Goal: Check status: Check status

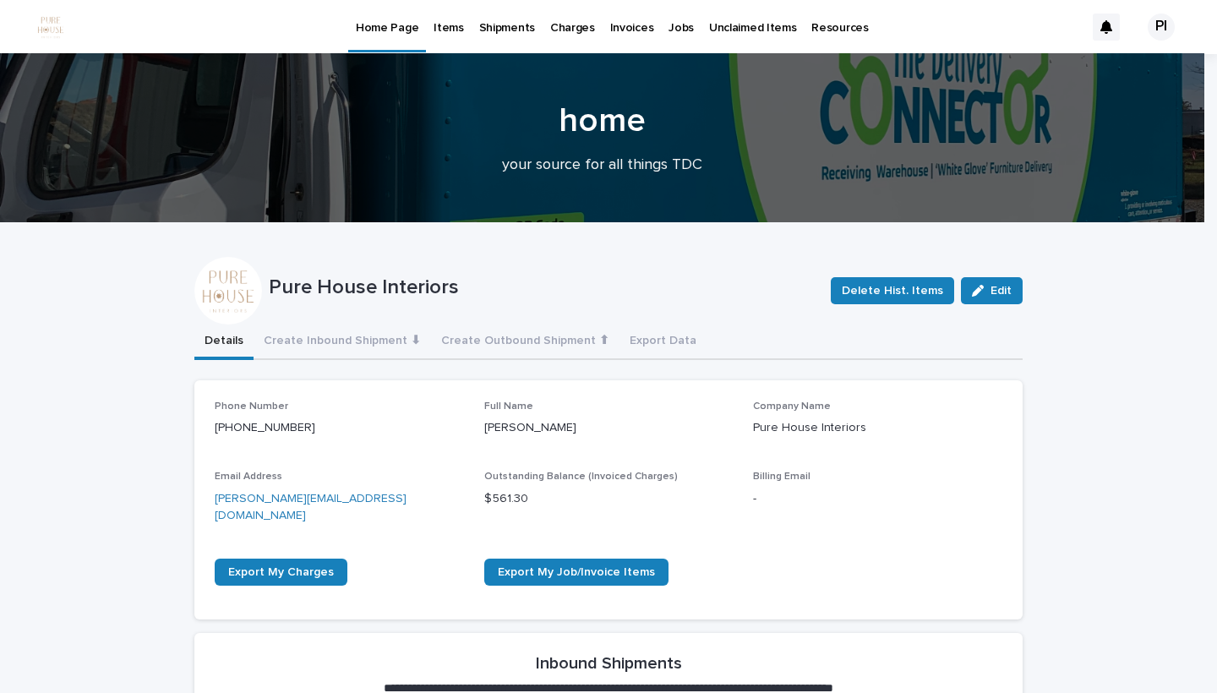
click at [443, 23] on p "Items" at bounding box center [449, 17] width 30 height 35
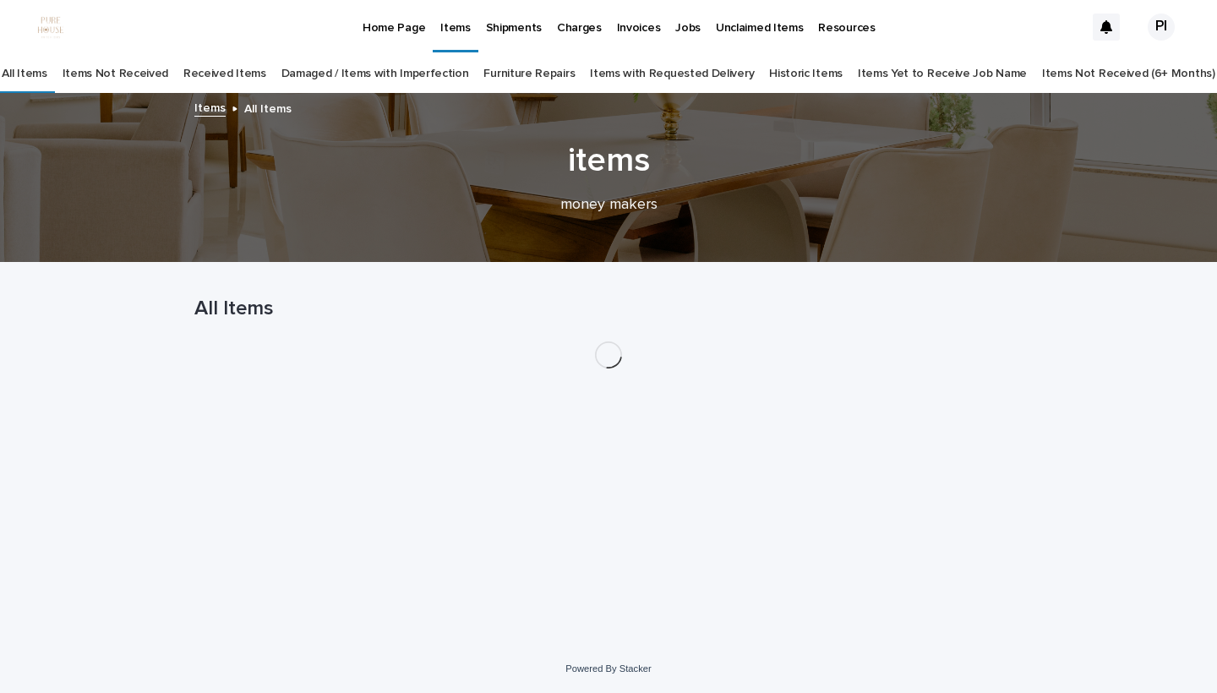
click at [675, 28] on p "Jobs" at bounding box center [687, 17] width 25 height 35
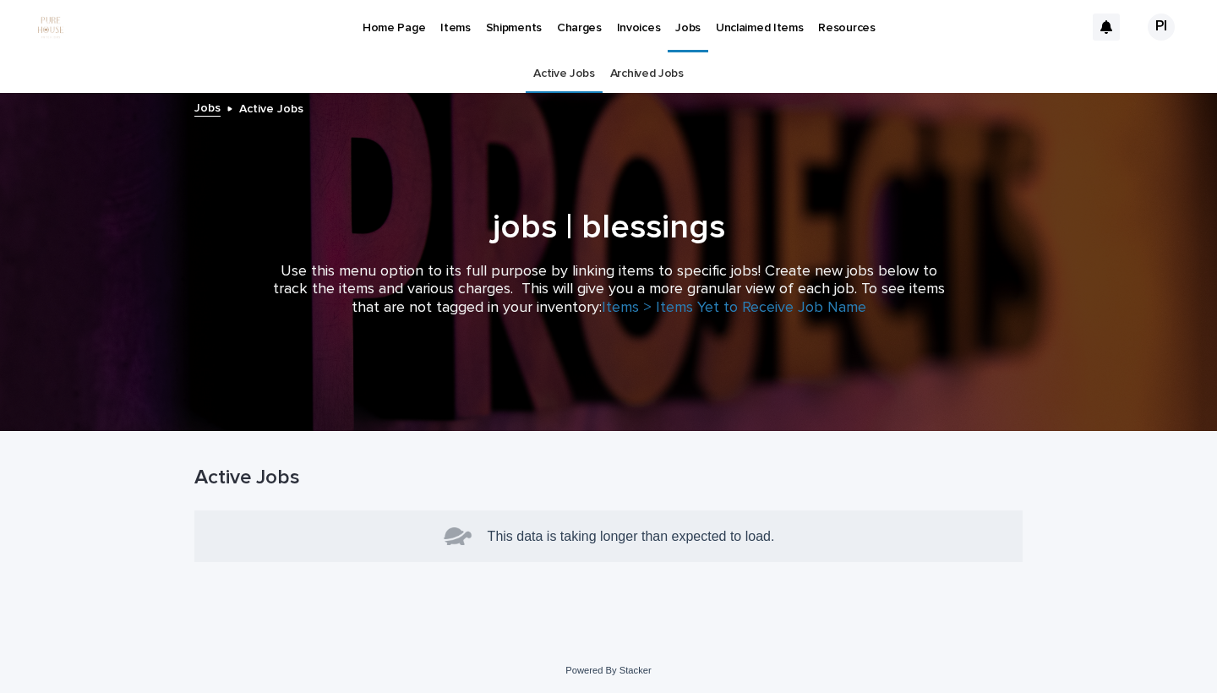
click at [676, 30] on p "Jobs" at bounding box center [687, 17] width 25 height 35
click at [643, 30] on p "Invoices" at bounding box center [639, 17] width 44 height 35
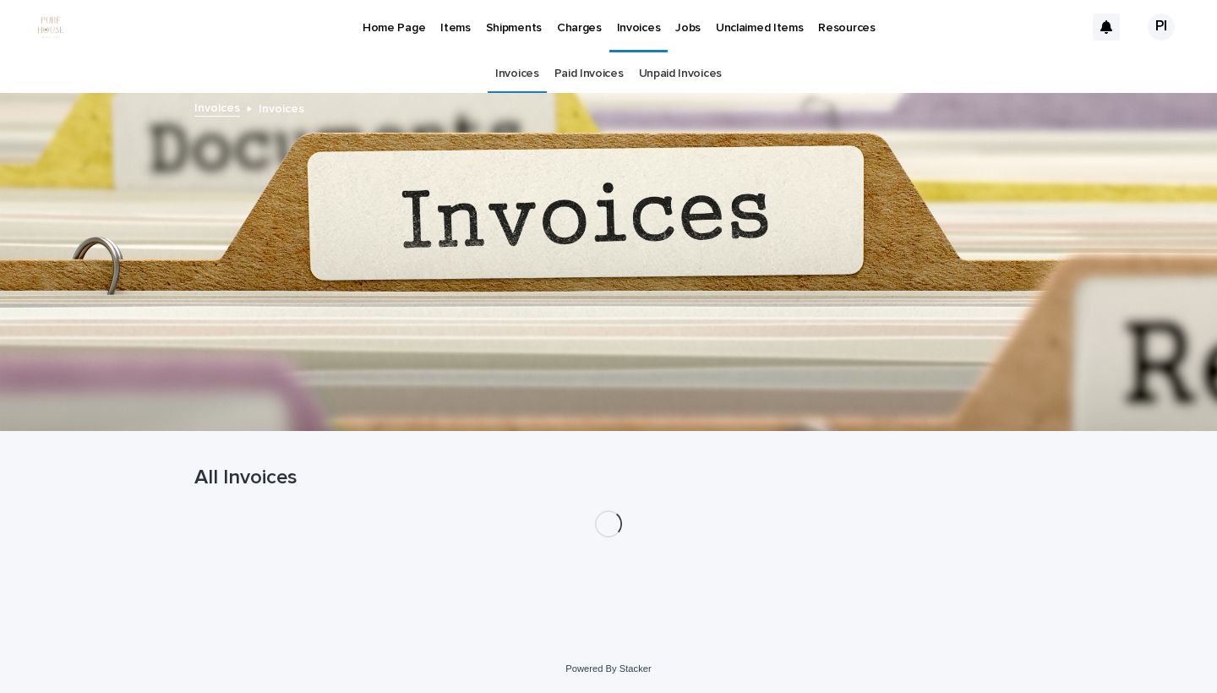
click at [455, 30] on p "Items" at bounding box center [455, 17] width 30 height 35
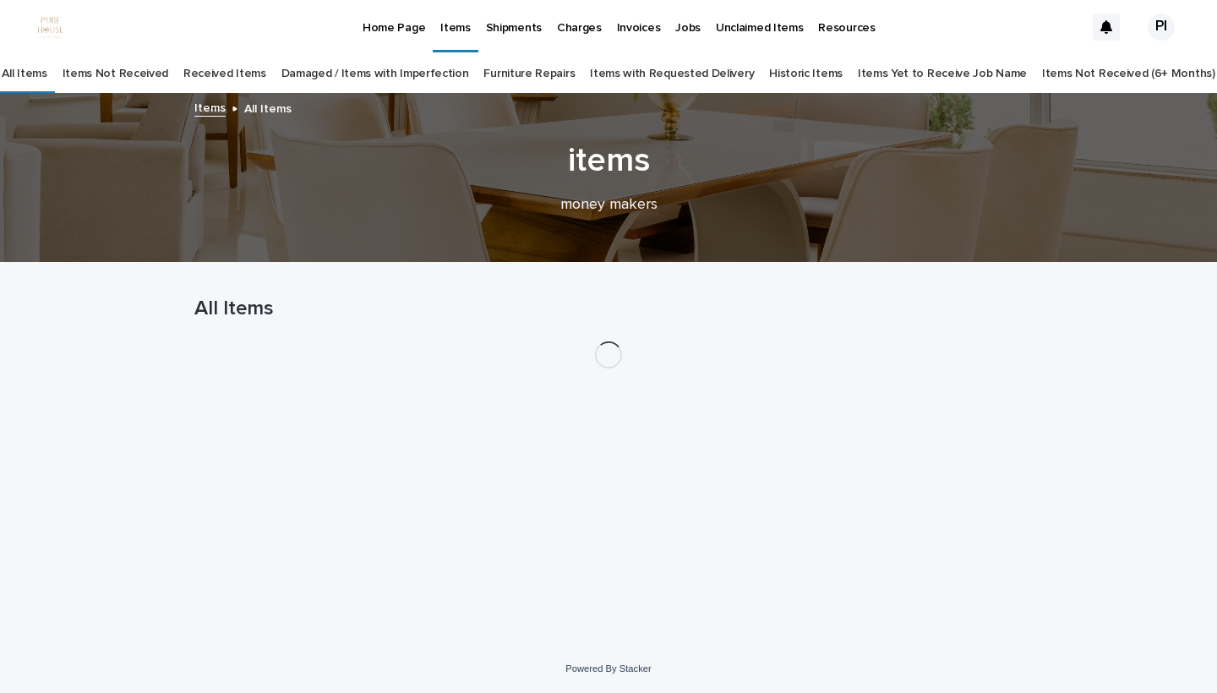
click at [676, 25] on p "Jobs" at bounding box center [687, 17] width 25 height 35
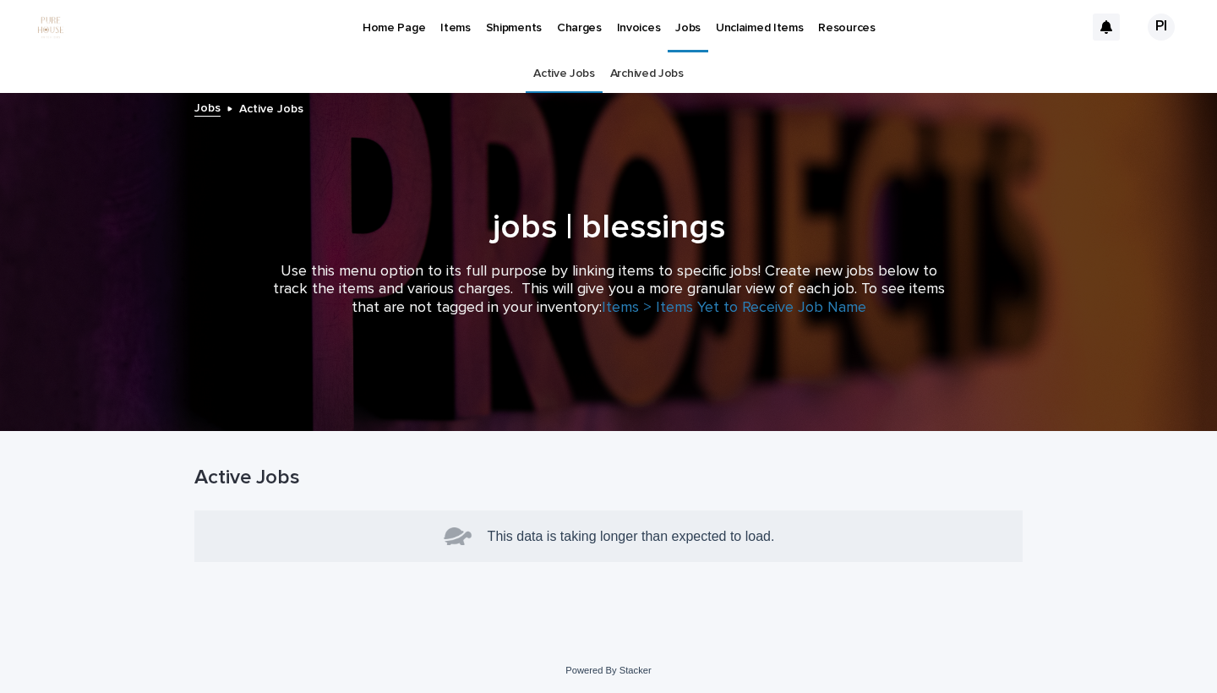
click at [462, 25] on p "Items" at bounding box center [455, 17] width 30 height 35
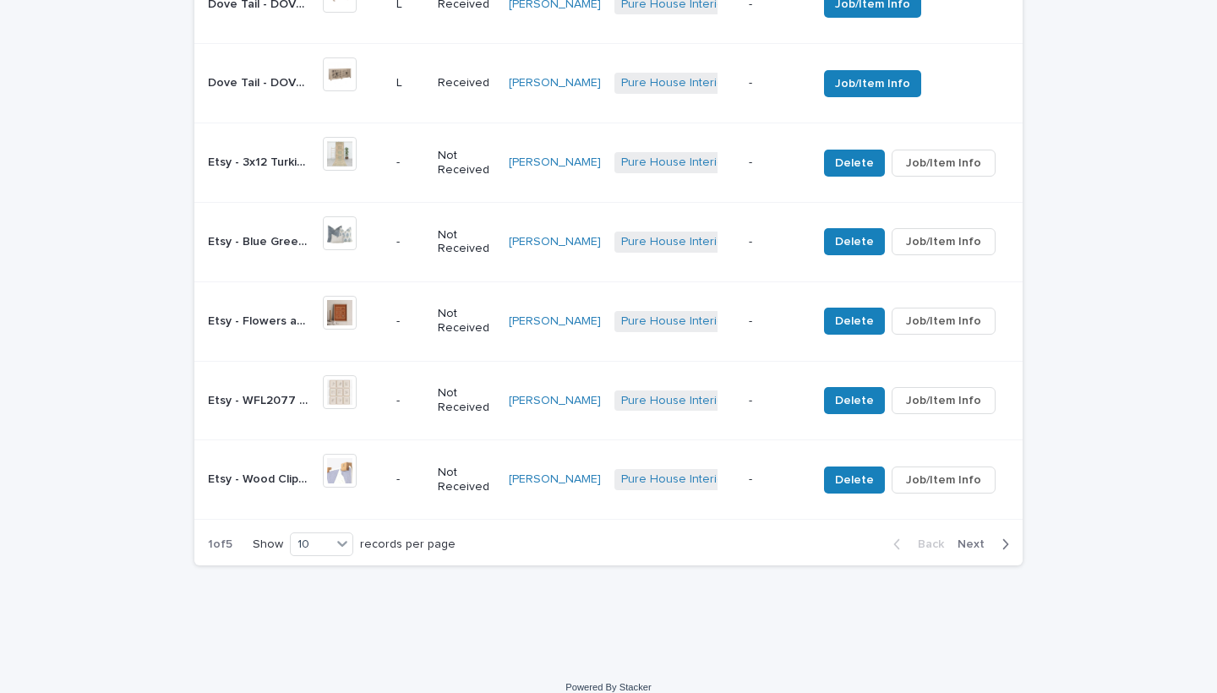
scroll to position [1083, 0]
click at [337, 536] on icon at bounding box center [342, 544] width 17 height 17
click at [320, 588] on div "30" at bounding box center [318, 590] width 62 height 20
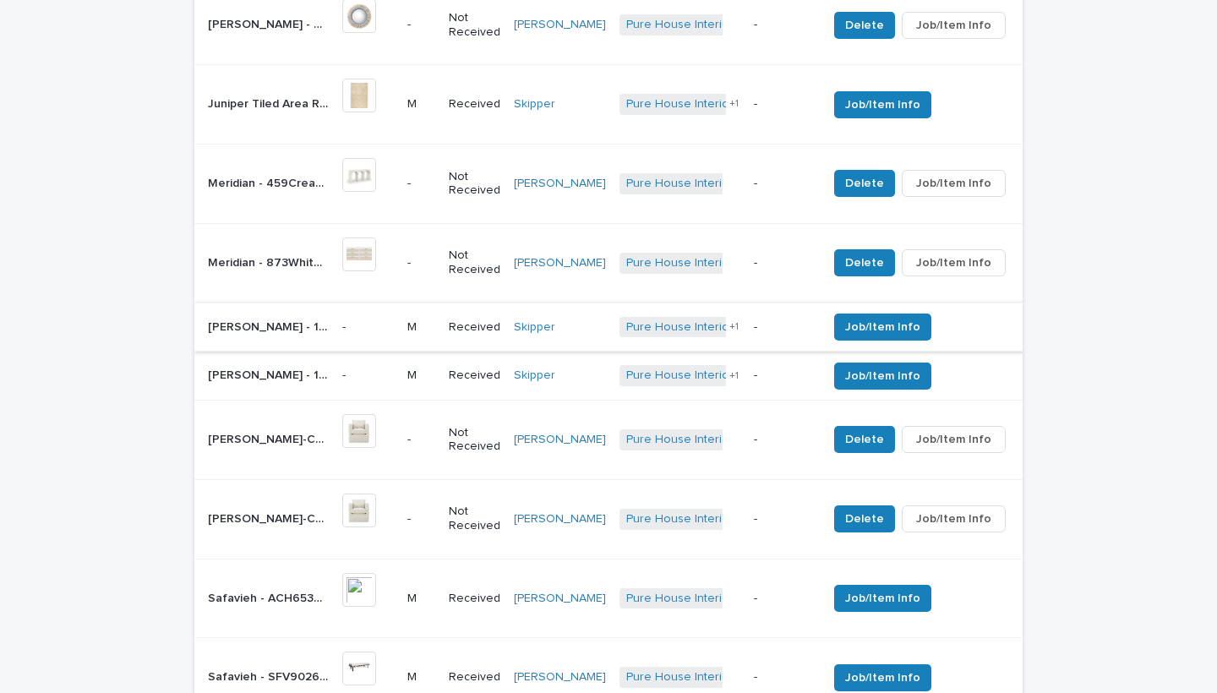
scroll to position [2474, 0]
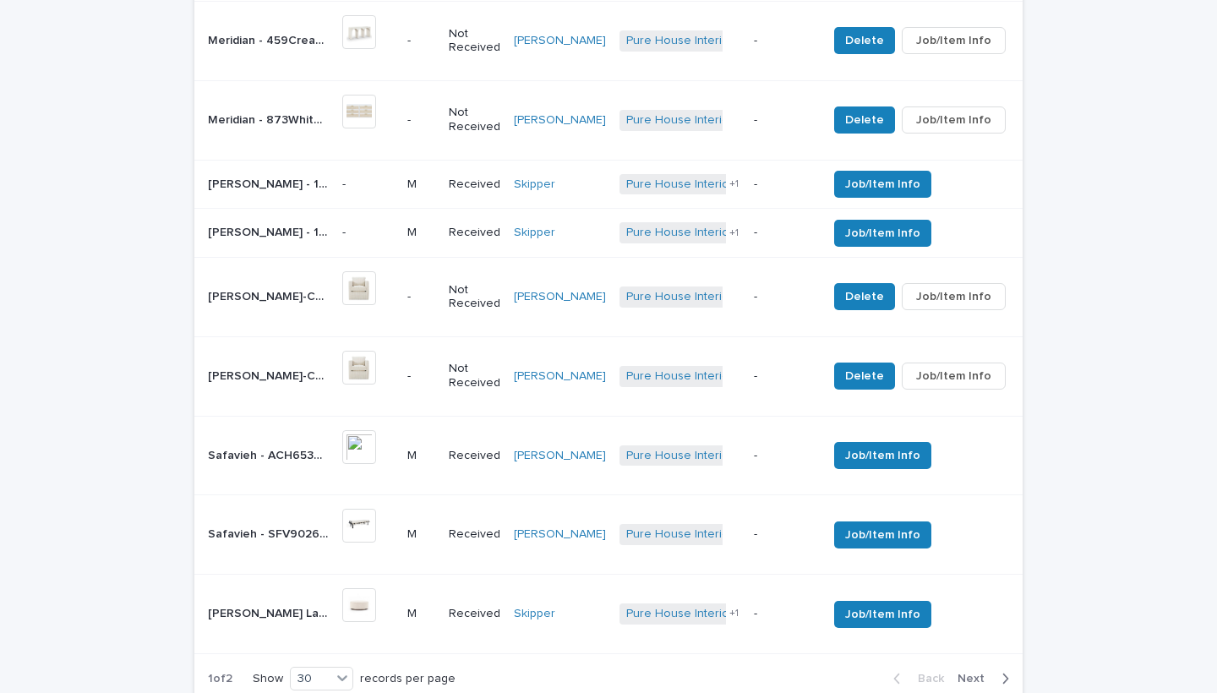
click at [261, 445] on p "Safavieh - ACH6533B | 77470" at bounding box center [270, 454] width 124 height 18
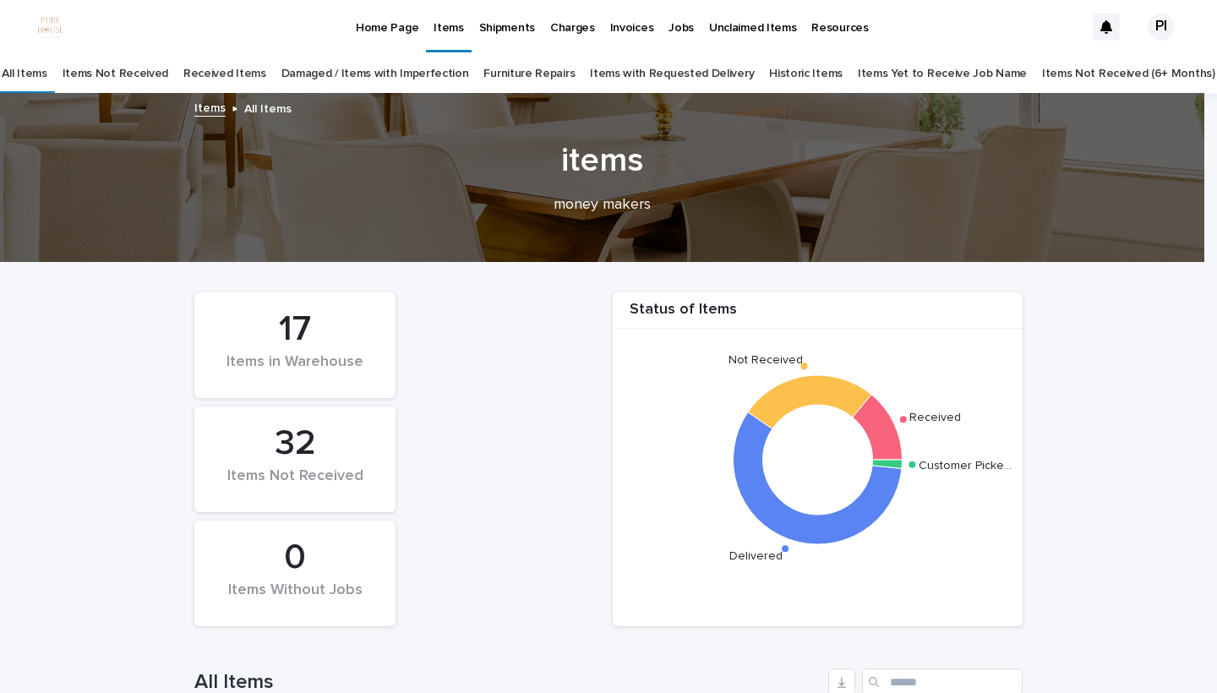
click at [669, 28] on p "Jobs" at bounding box center [681, 17] width 25 height 35
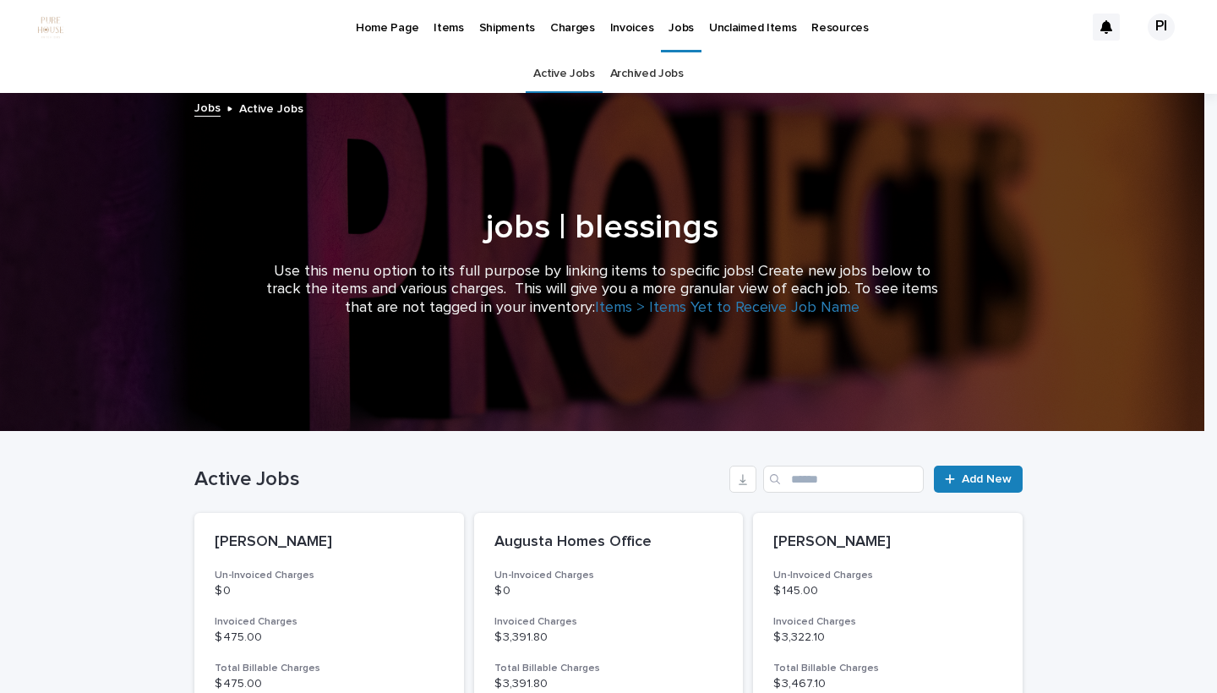
scroll to position [499, 0]
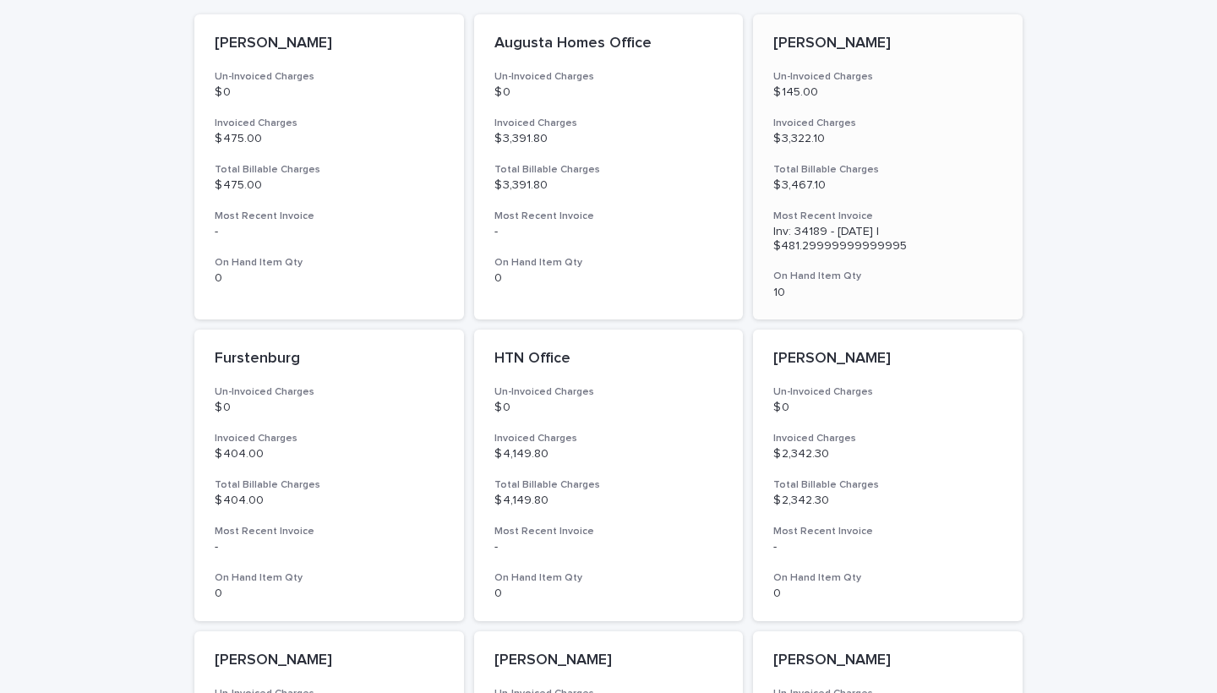
click at [816, 145] on div "[PERSON_NAME] Un-Invoiced Charges $ 145.00 Invoiced Charges $ 3,322.10 Total Bi…" at bounding box center [888, 166] width 270 height 305
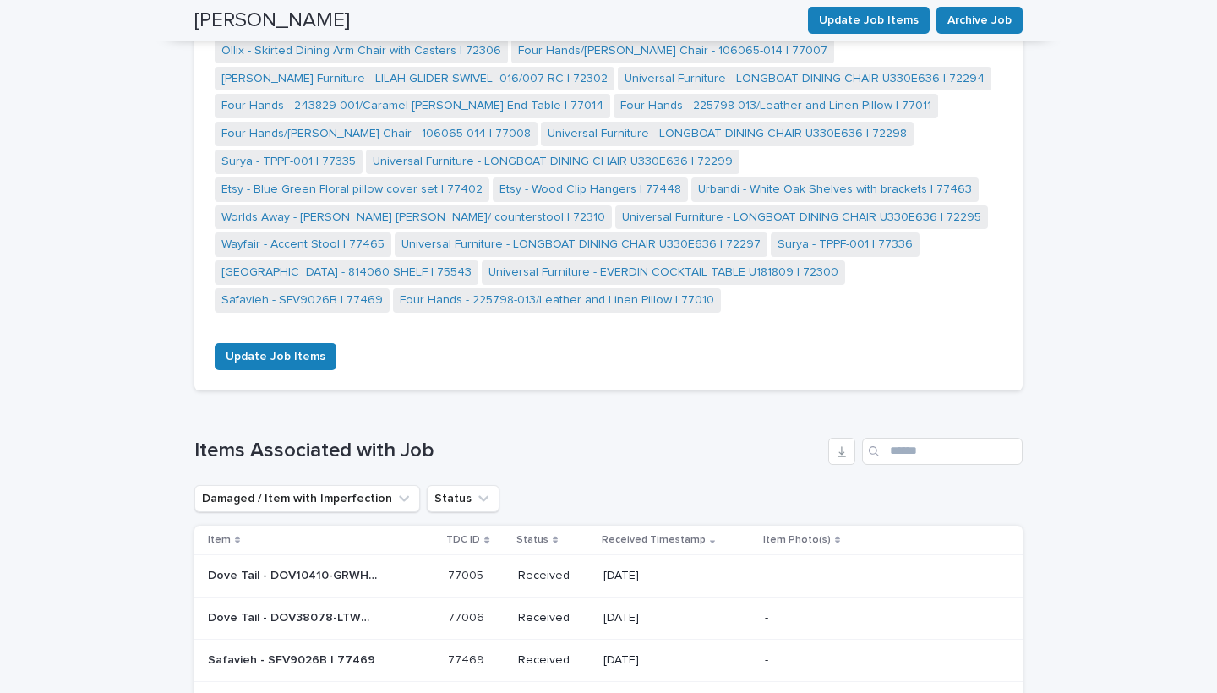
scroll to position [2120, 0]
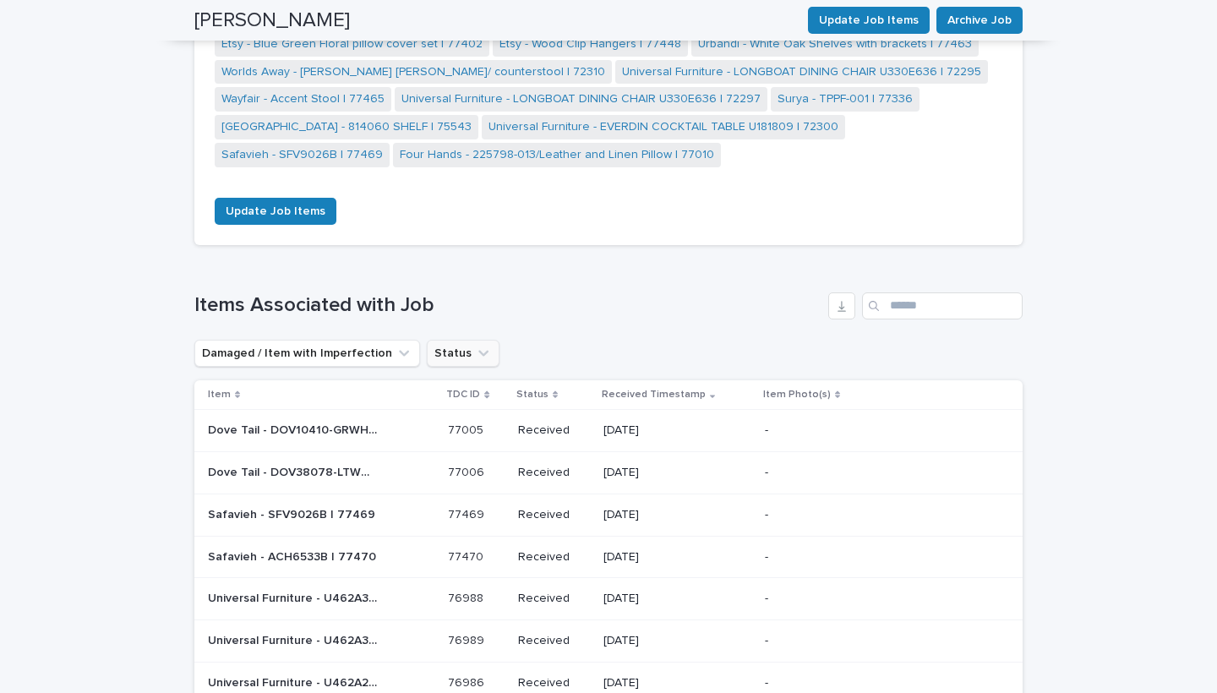
click at [451, 340] on button "Status" at bounding box center [463, 353] width 73 height 27
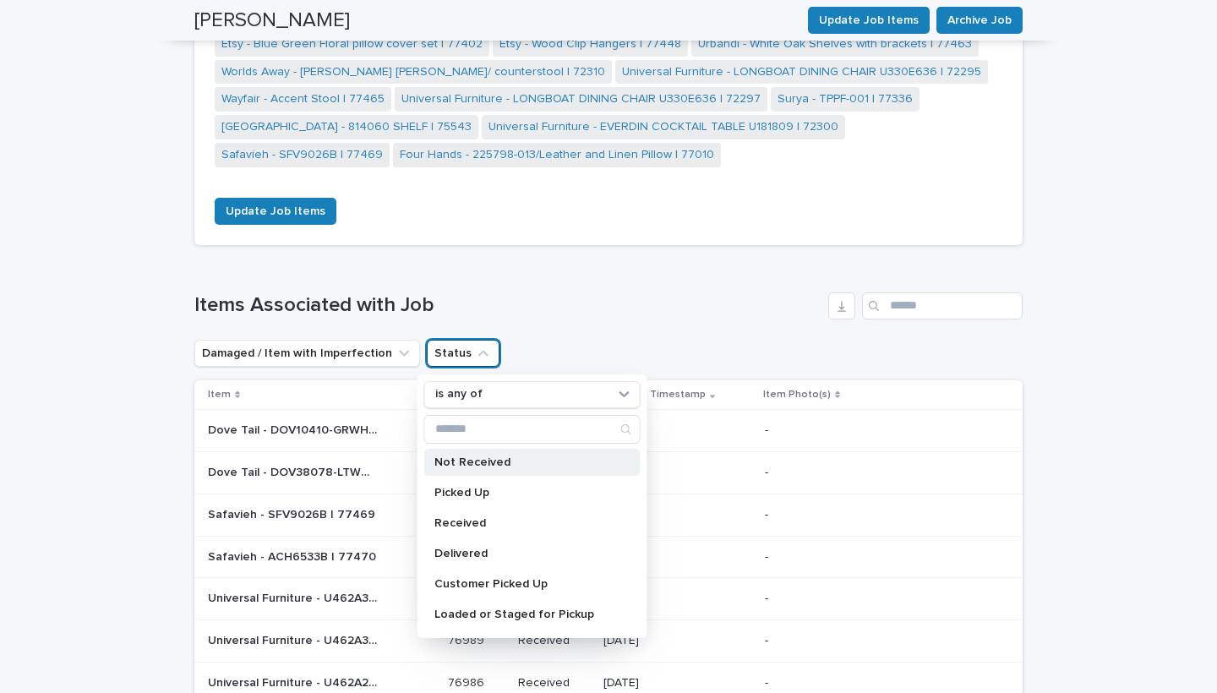
click at [483, 456] on p "Not Received" at bounding box center [523, 462] width 179 height 12
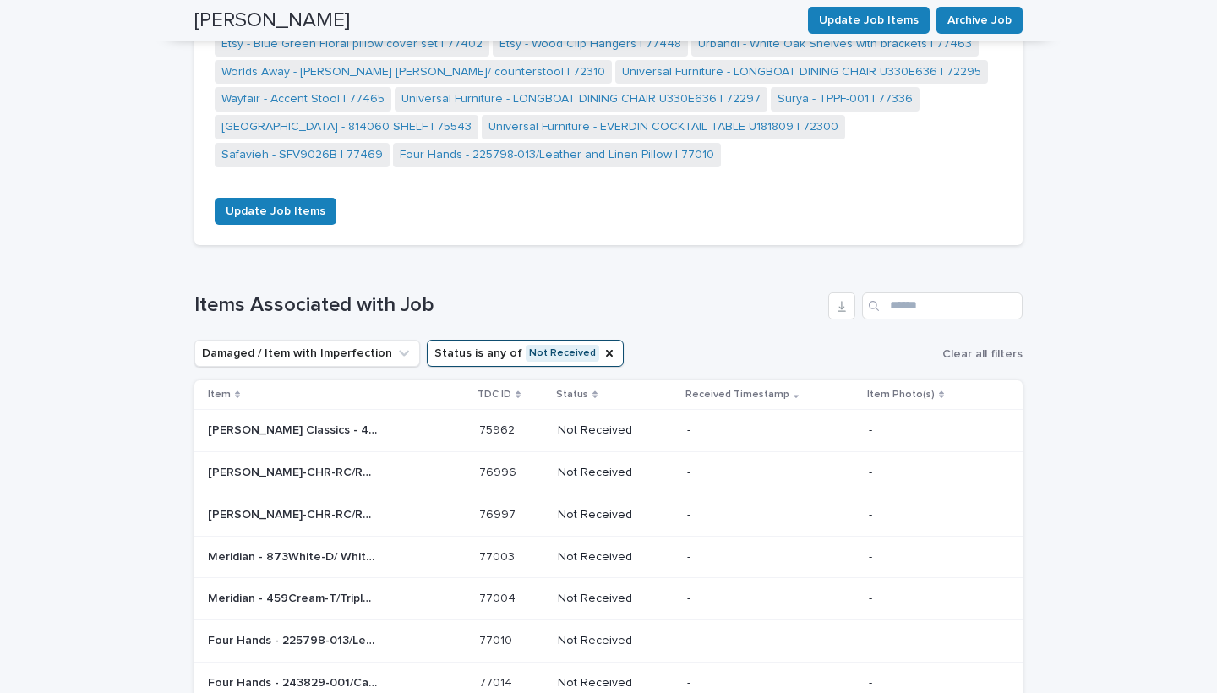
scroll to position [2209, 0]
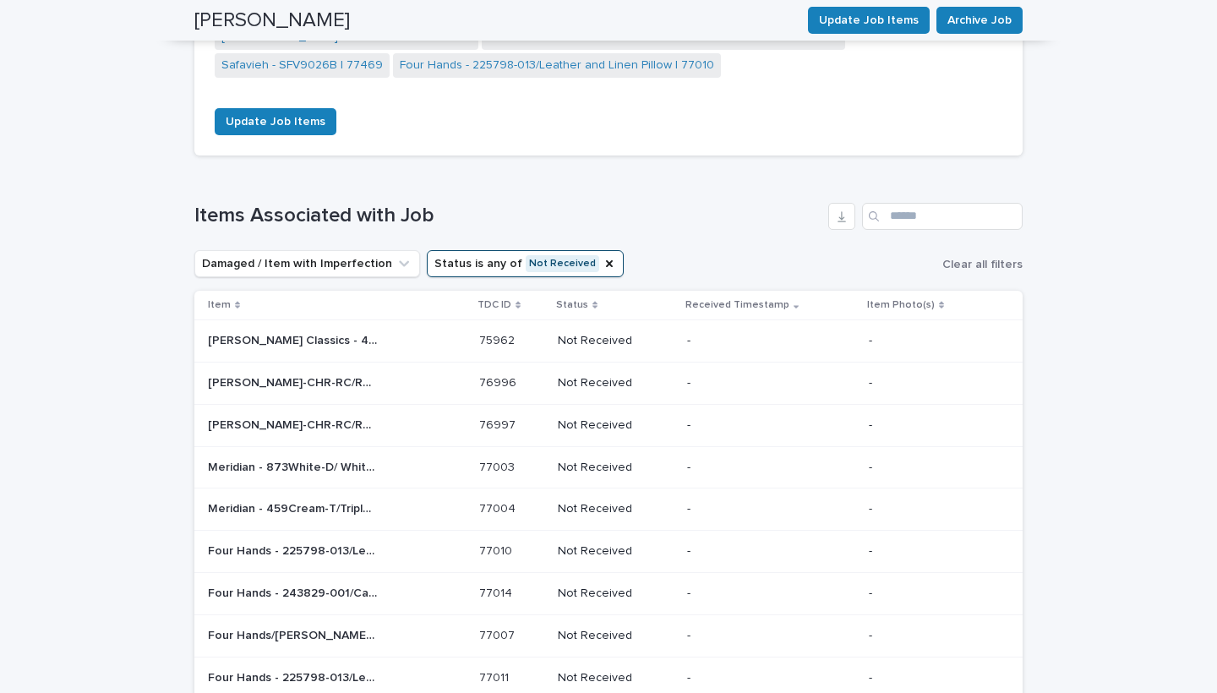
click at [270, 457] on p "Meridian - 873White-D/ White Cane Dresser | 77003" at bounding box center [294, 466] width 172 height 18
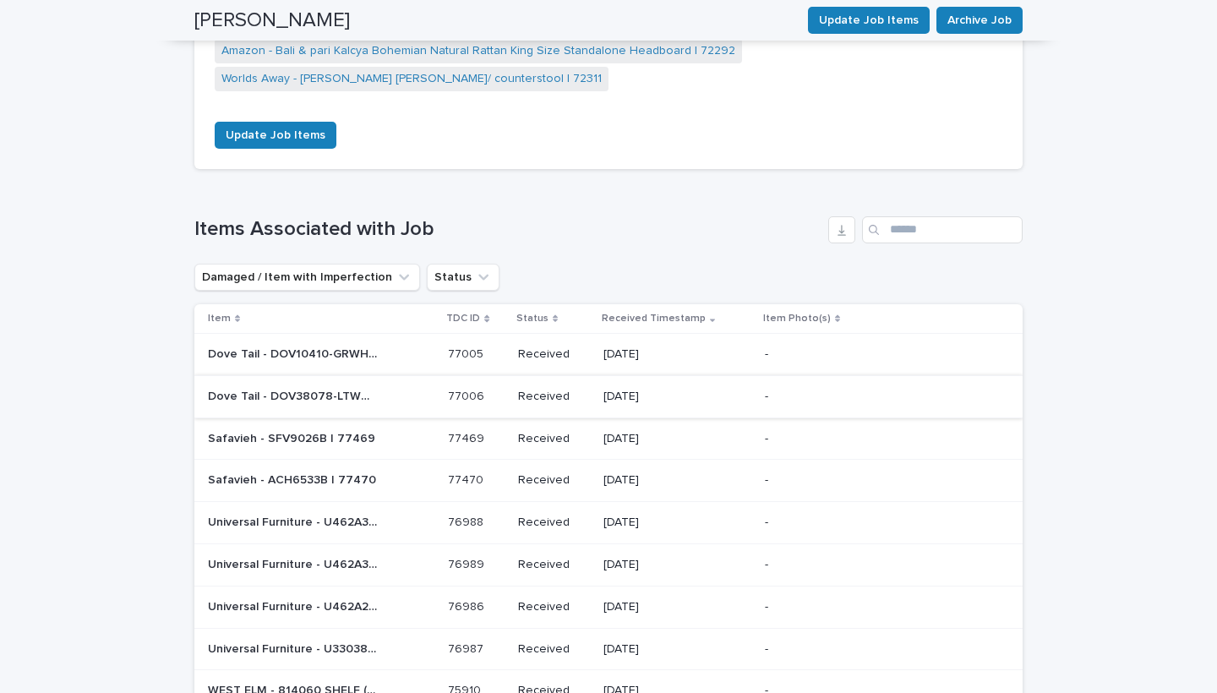
scroll to position [2196, 0]
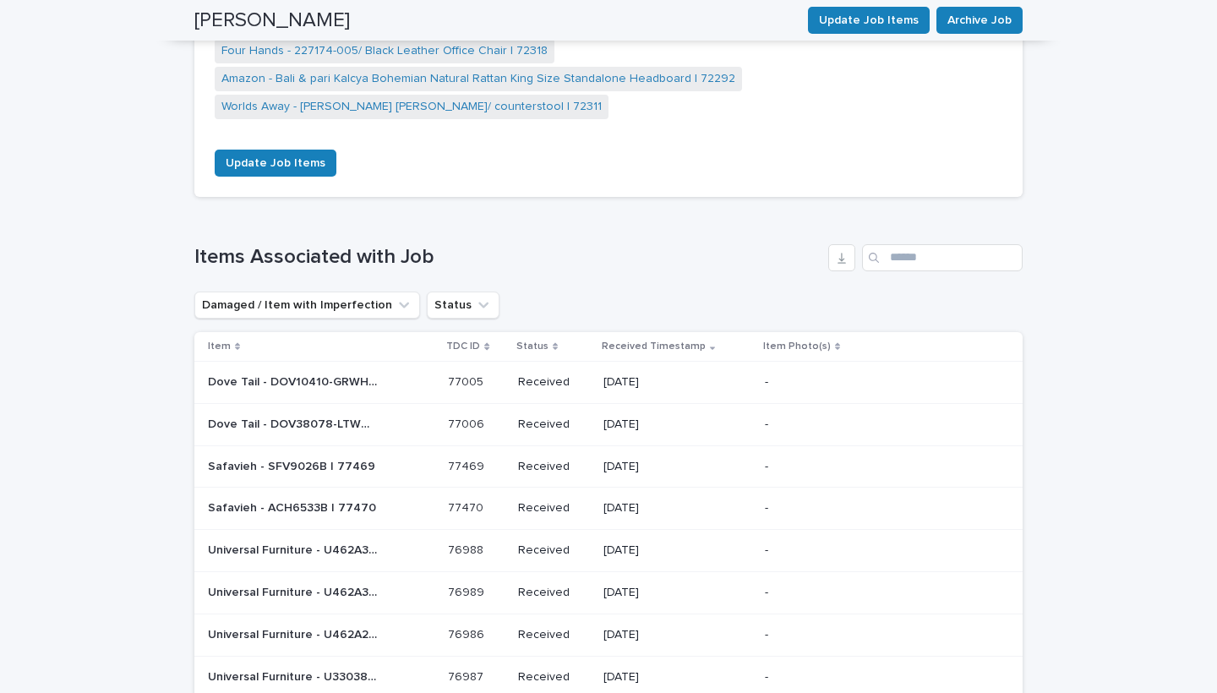
click at [450, 288] on ul "Damaged / Item with Imperfection Status" at bounding box center [347, 305] width 312 height 34
click at [453, 292] on button "Status" at bounding box center [463, 305] width 73 height 27
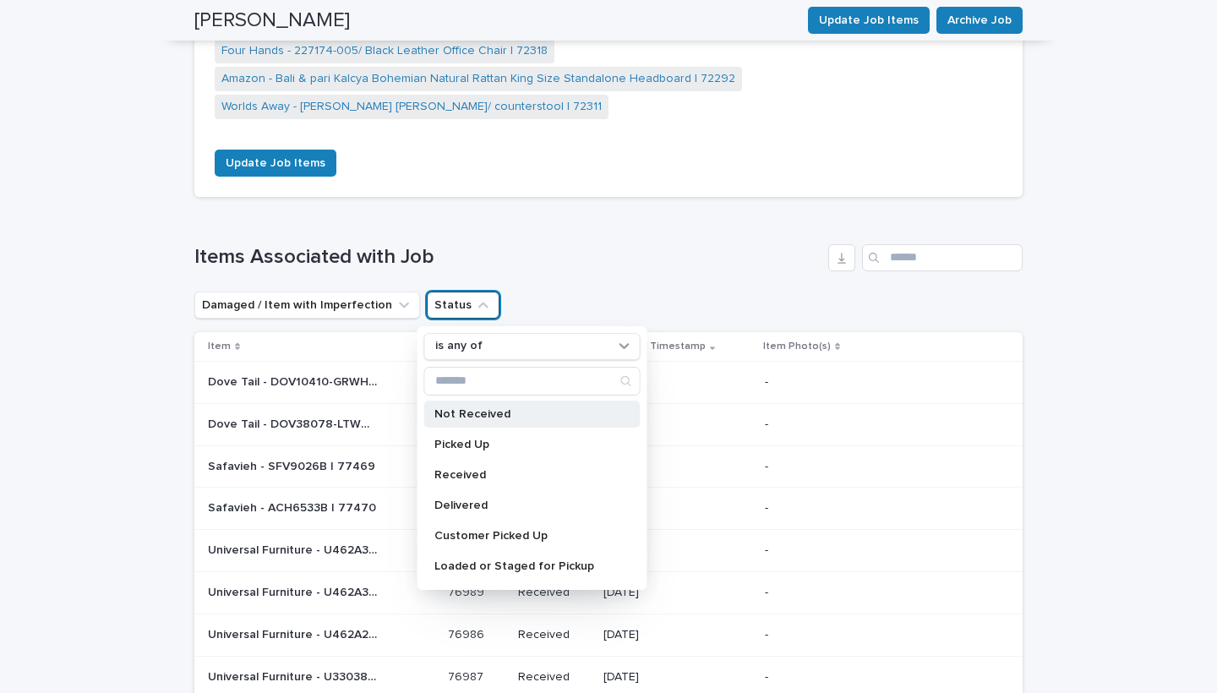
click at [482, 408] on p "Not Received" at bounding box center [523, 414] width 179 height 12
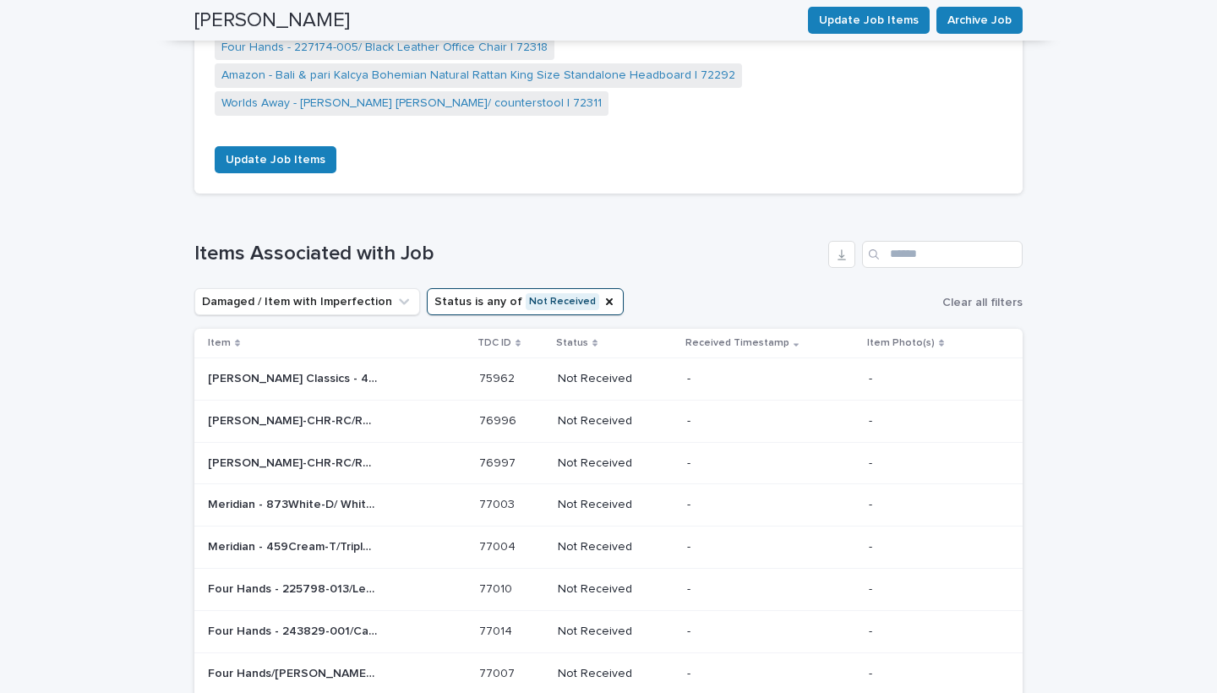
scroll to position [2207, 0]
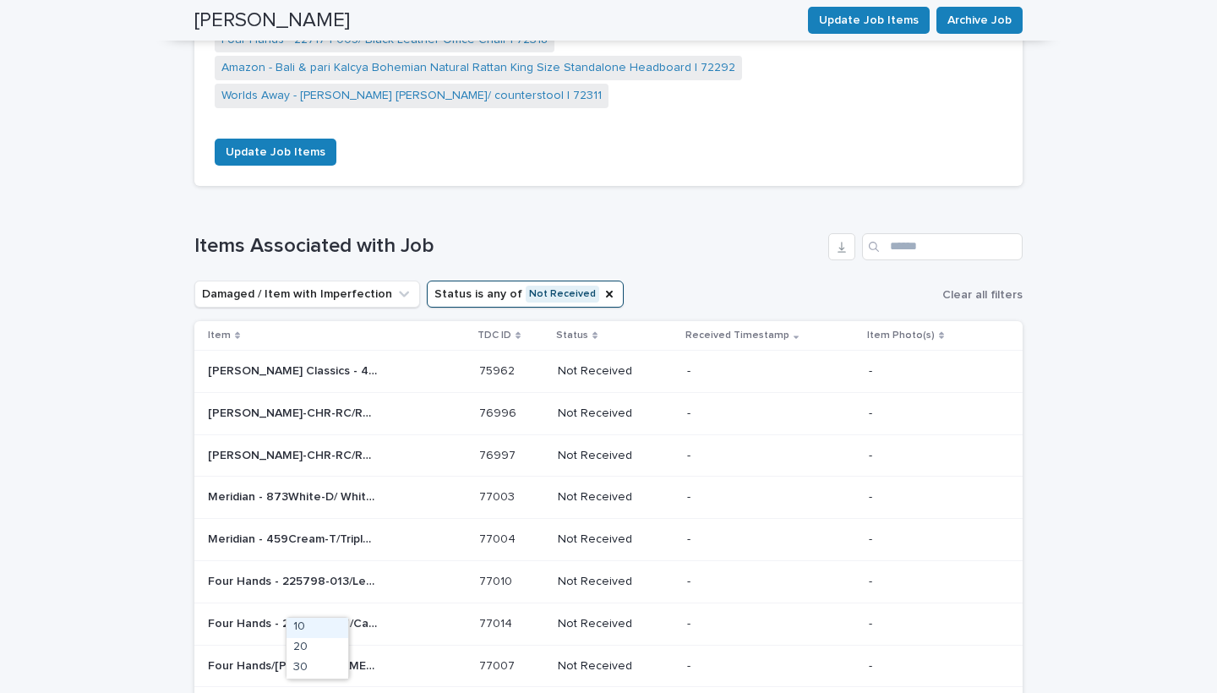
click at [327, 663] on div "30" at bounding box center [318, 668] width 62 height 20
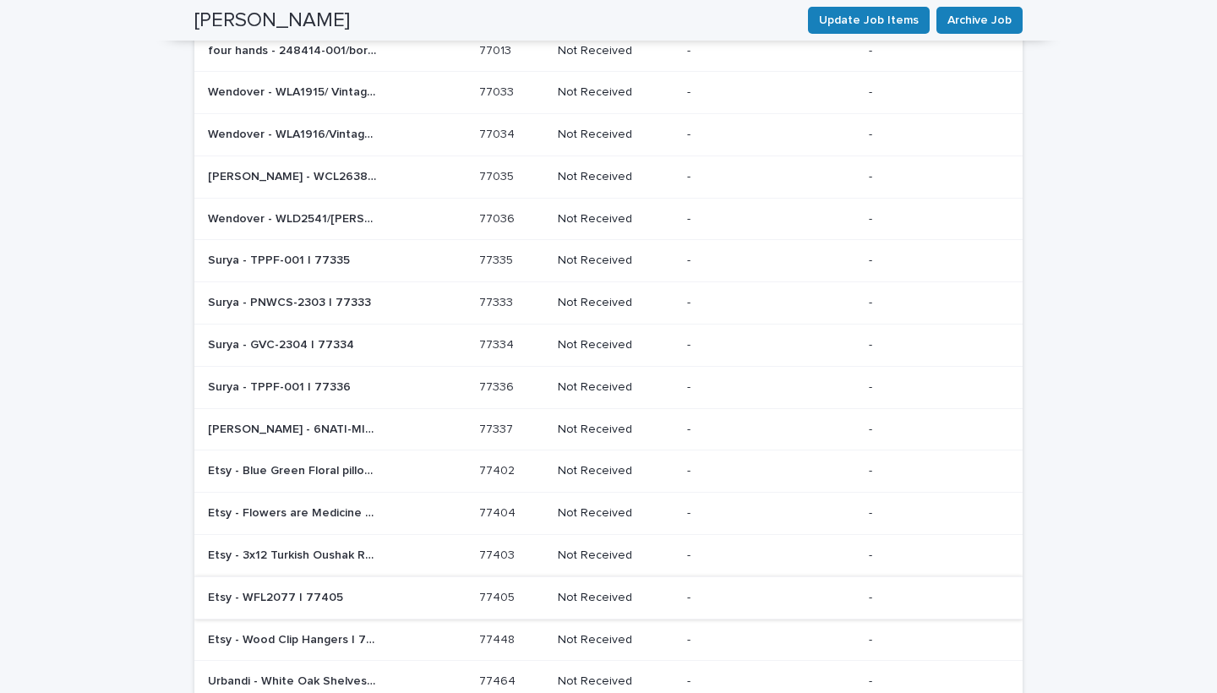
scroll to position [3036, 0]
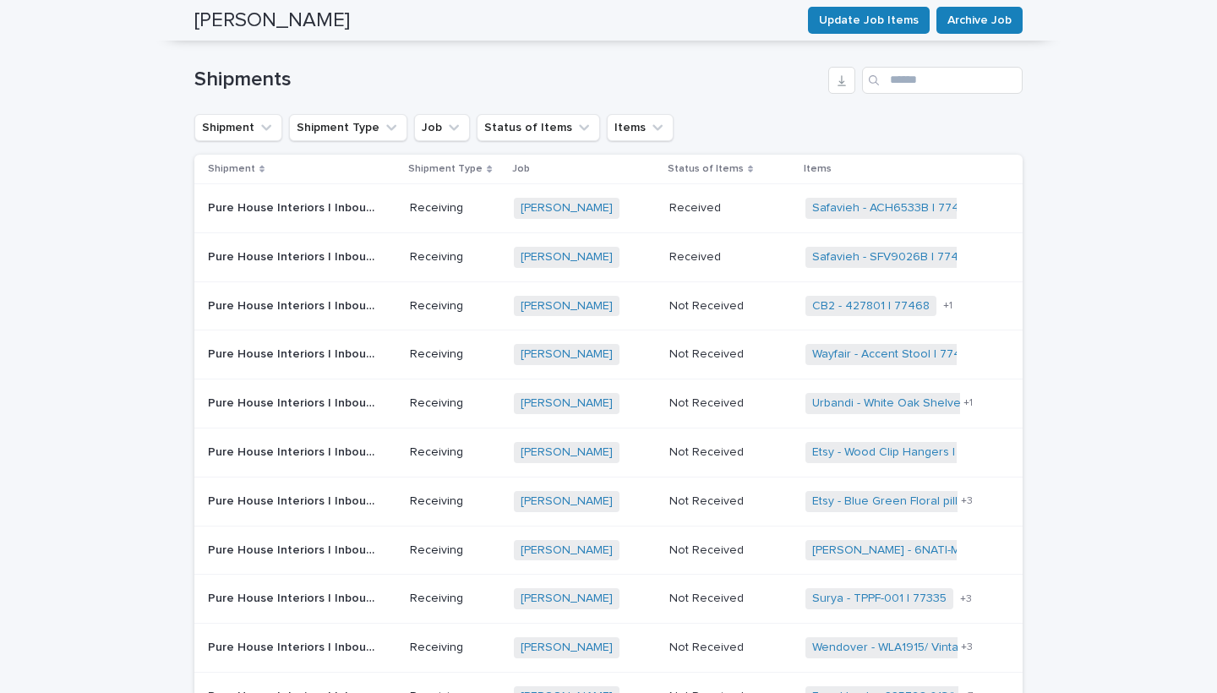
scroll to position [2080, 0]
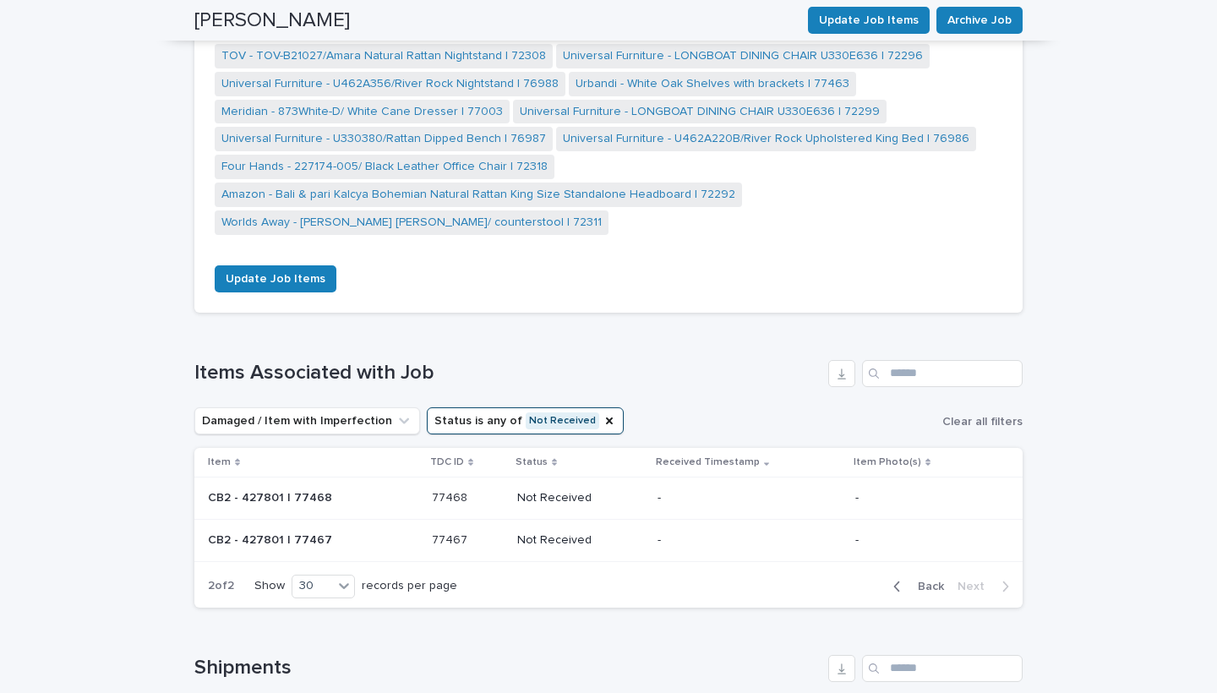
click at [916, 581] on span "Back" at bounding box center [926, 587] width 36 height 12
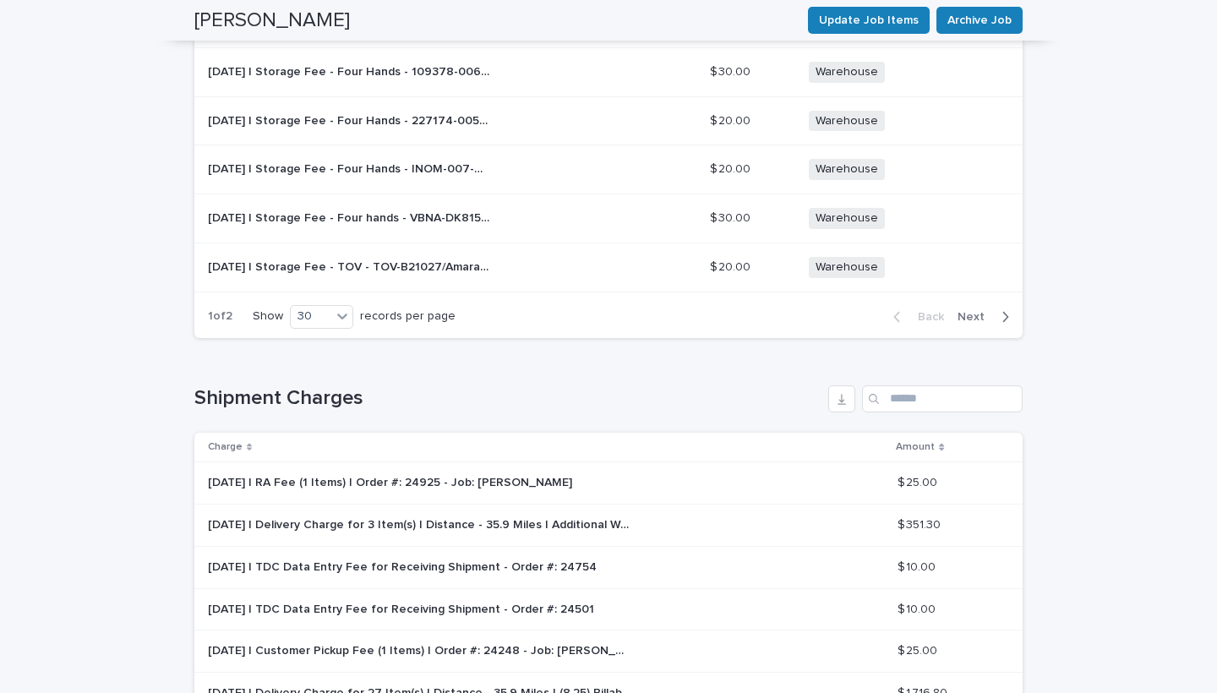
scroll to position [54, 0]
